Goal: Transaction & Acquisition: Subscribe to service/newsletter

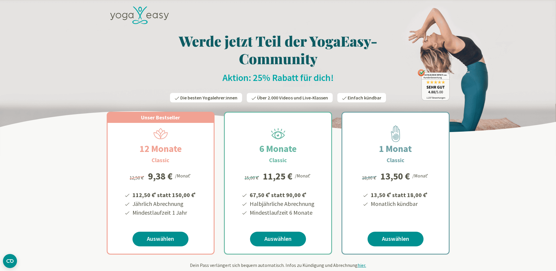
click at [148, 13] on icon at bounding box center [139, 15] width 59 height 18
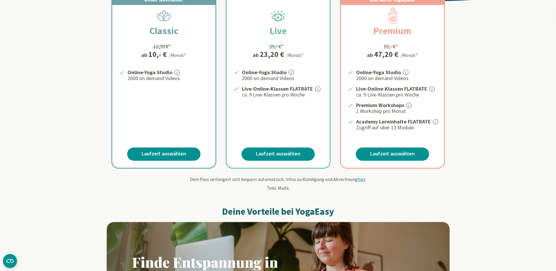
scroll to position [117, 0]
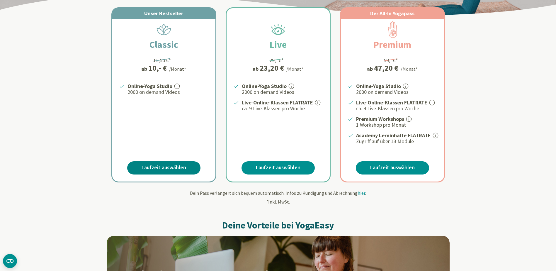
click at [165, 164] on link "Laufzeit auswählen" at bounding box center [163, 167] width 73 height 13
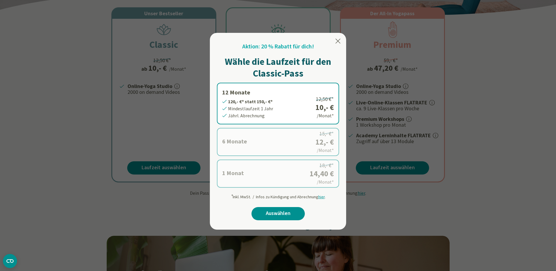
click at [152, 204] on div at bounding box center [278, 135] width 556 height 271
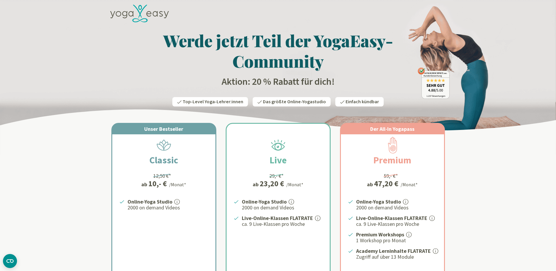
scroll to position [0, 0]
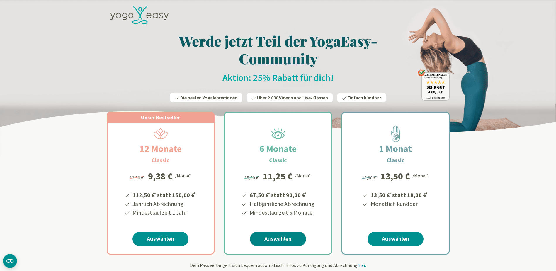
click at [283, 236] on link "Auswählen" at bounding box center [278, 239] width 56 height 15
